Goal: Transaction & Acquisition: Purchase product/service

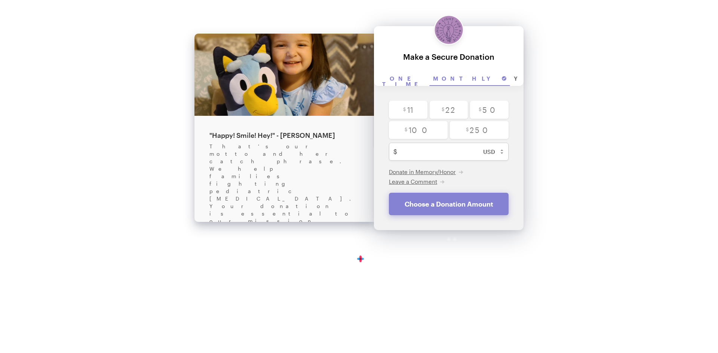
click at [400, 78] on input "One time" at bounding box center [403, 79] width 51 height 14
radio input "true"
click at [405, 151] on input "text" at bounding box center [456, 152] width 113 height 18
type input "5"
checkbox input "false"
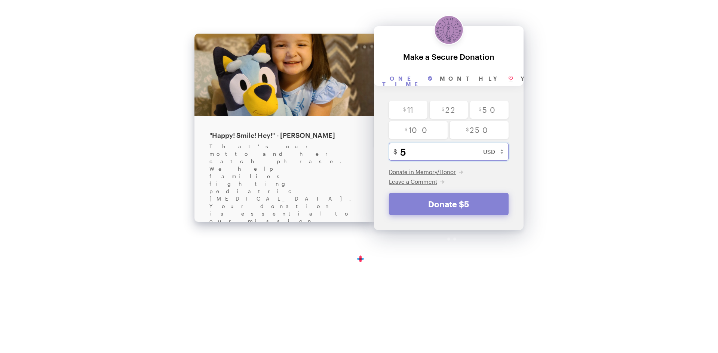
type input "50"
radio input "true"
checkbox input "false"
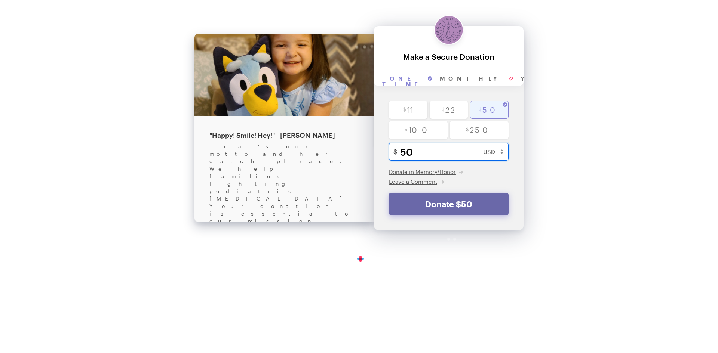
type input "50"
click at [439, 200] on button "Donate $50" at bounding box center [449, 204] width 120 height 22
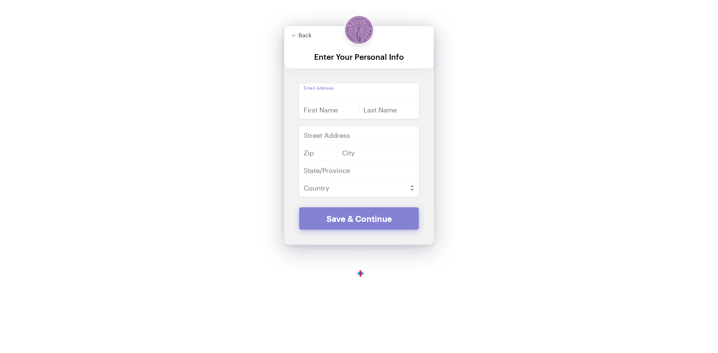
click at [326, 92] on input "email" at bounding box center [359, 92] width 120 height 18
type input "[EMAIL_ADDRESS][DOMAIN_NAME]"
click at [324, 110] on input "text" at bounding box center [329, 110] width 60 height 18
type input "[PERSON_NAME]"
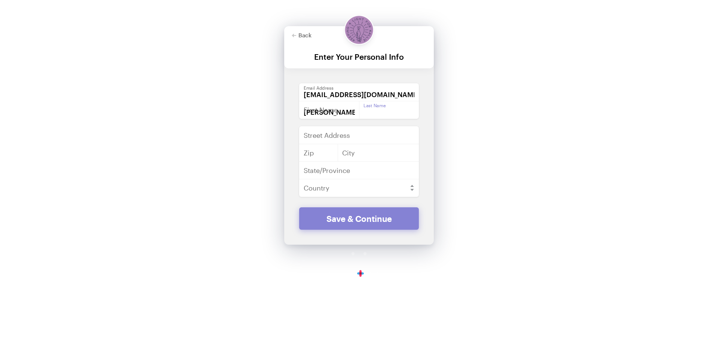
type input "[STREET_ADDRESS][PERSON_NAME]"
type input "70454"
type input "Ponchatoula"
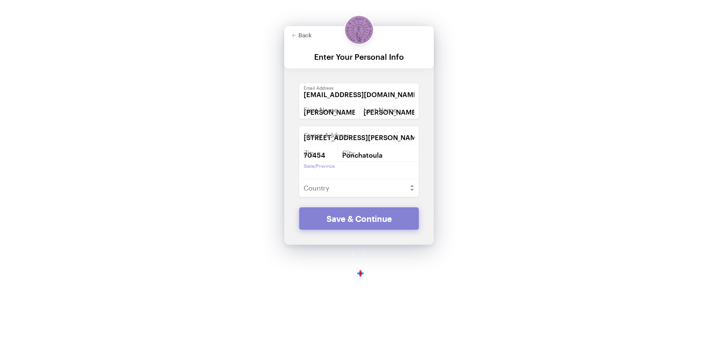
type input "[US_STATE]"
select select "US"
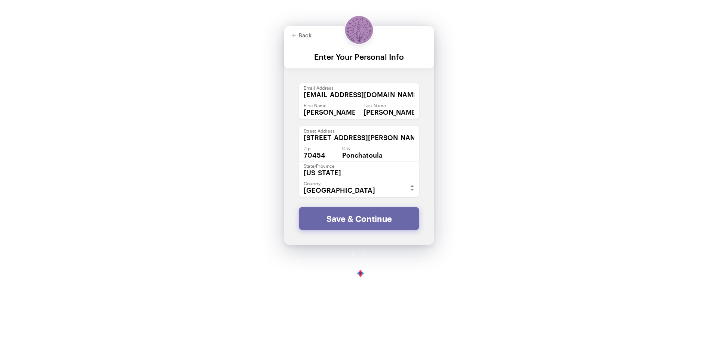
click at [358, 220] on button "Save & Continue" at bounding box center [359, 218] width 120 height 22
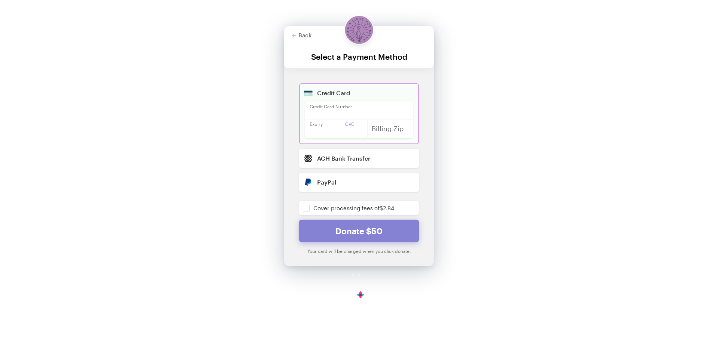
click at [377, 126] on div at bounding box center [390, 129] width 46 height 18
click at [307, 204] on input "checkbox" at bounding box center [359, 208] width 120 height 14
click at [497, 176] on div "Back About this Fundraiser Back "Happy! Smile! Hey!" - [PERSON_NAME] That's our…" at bounding box center [359, 153] width 718 height 306
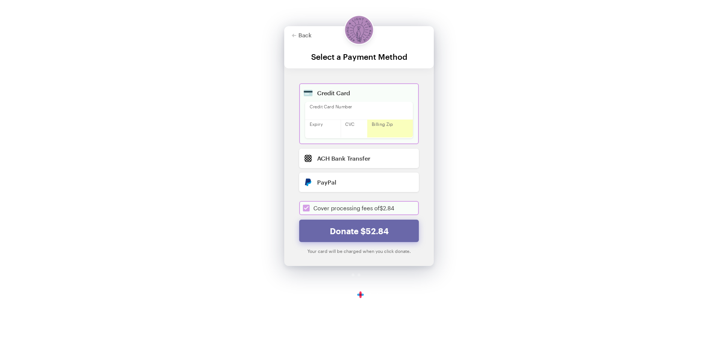
click at [348, 226] on button "Donate $52.84" at bounding box center [359, 231] width 120 height 22
checkbox input "true"
